Goal: Find specific page/section: Find specific page/section

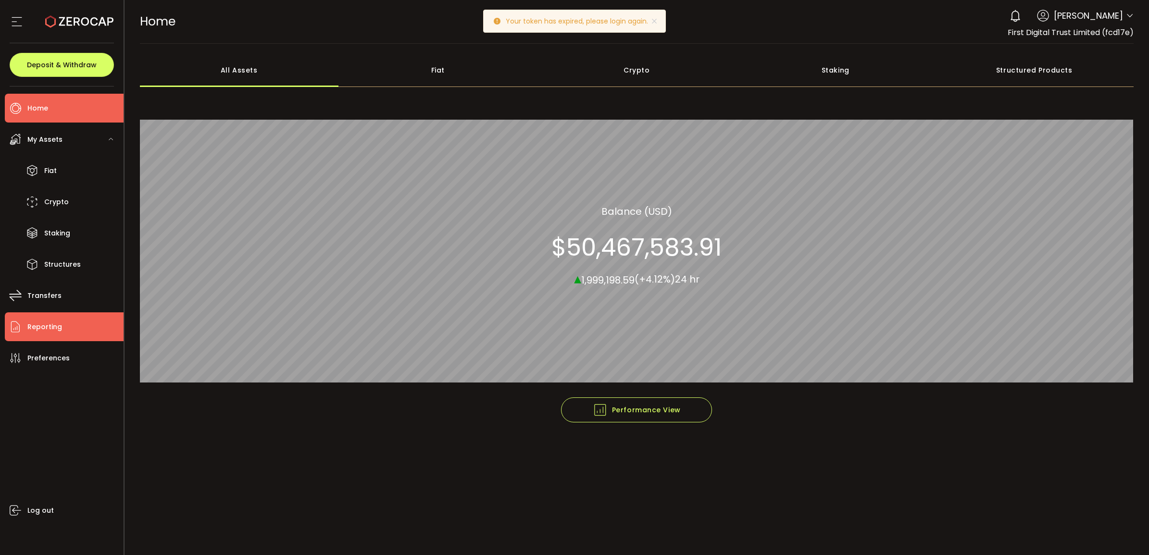
click at [61, 320] on li "Reporting" at bounding box center [64, 327] width 119 height 29
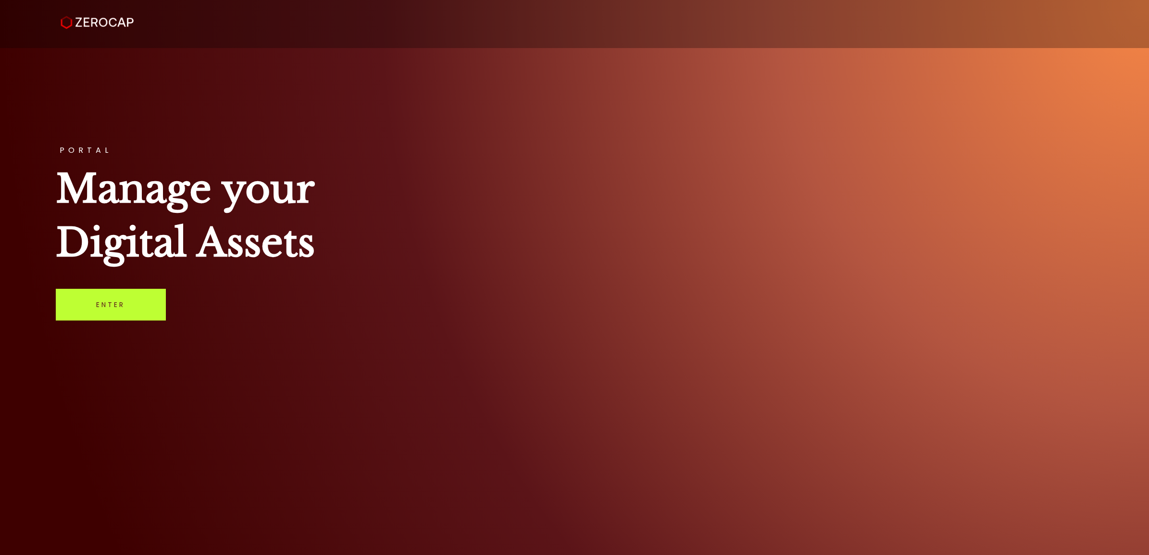
click at [82, 313] on link "Enter" at bounding box center [111, 305] width 110 height 32
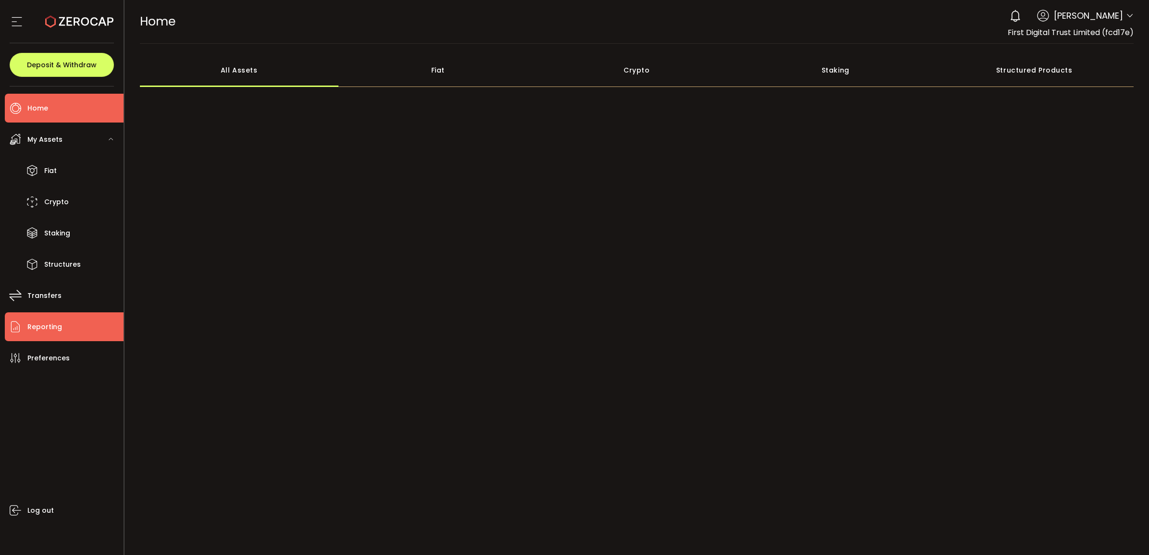
click at [66, 316] on li "Reporting" at bounding box center [64, 327] width 119 height 29
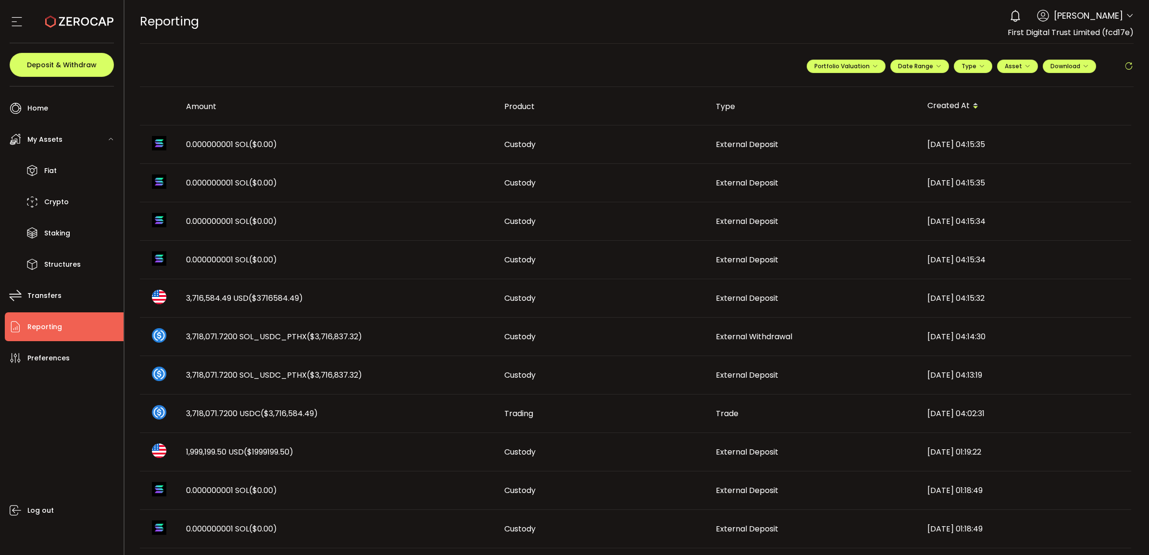
click at [237, 296] on span "3,716,584.49 USD ($3716584.49)" at bounding box center [244, 298] width 117 height 11
